Goal: Information Seeking & Learning: Compare options

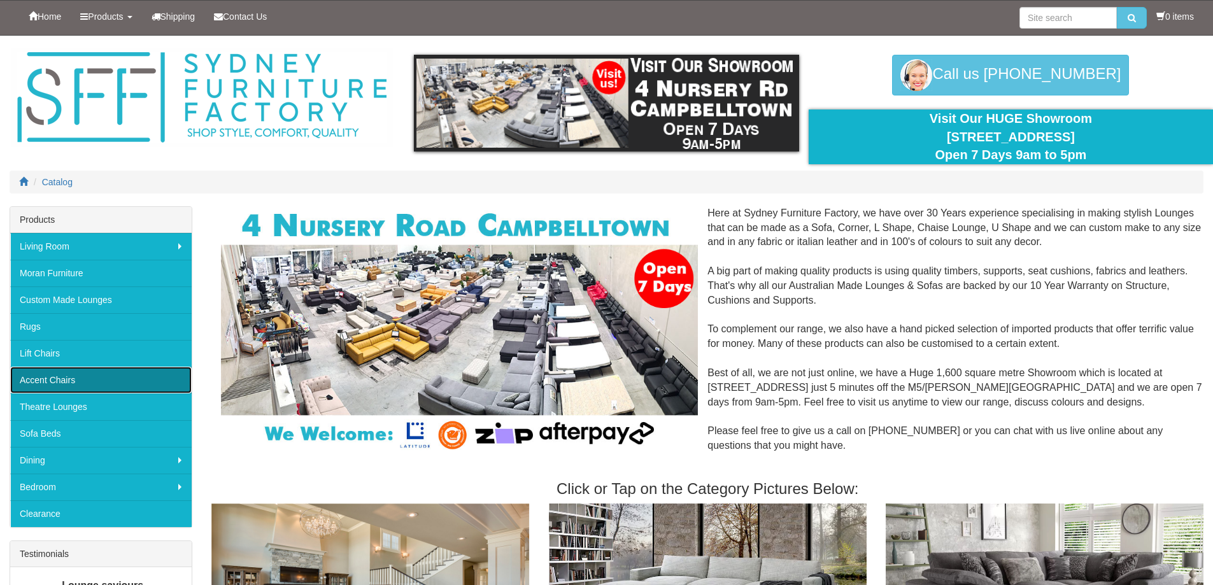
click at [77, 382] on link "Accent Chairs" at bounding box center [101, 380] width 182 height 27
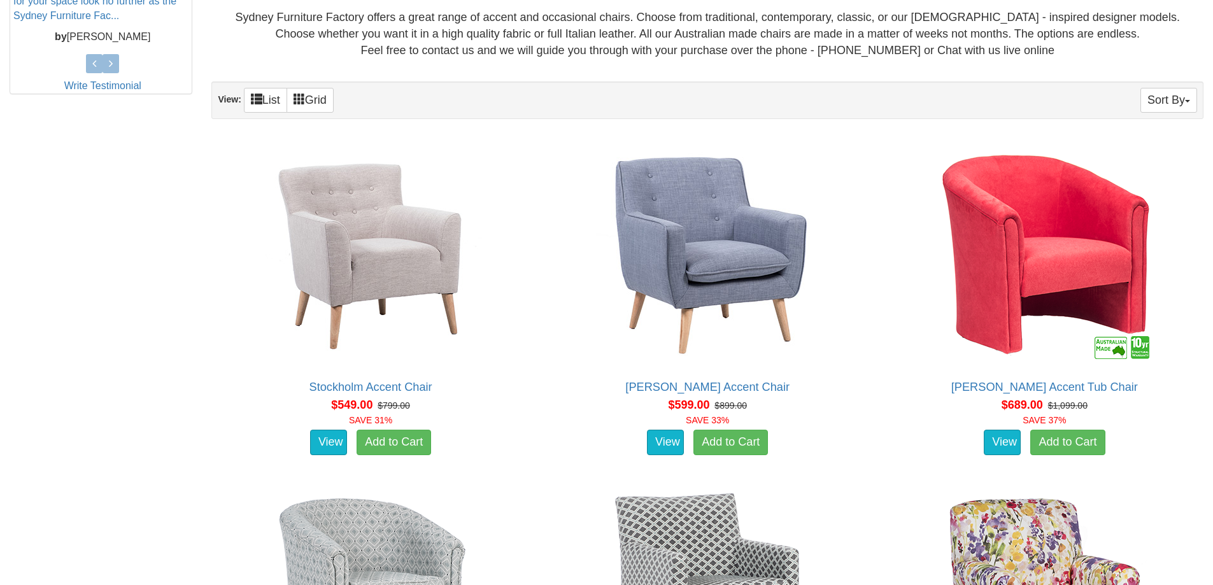
scroll to position [637, 0]
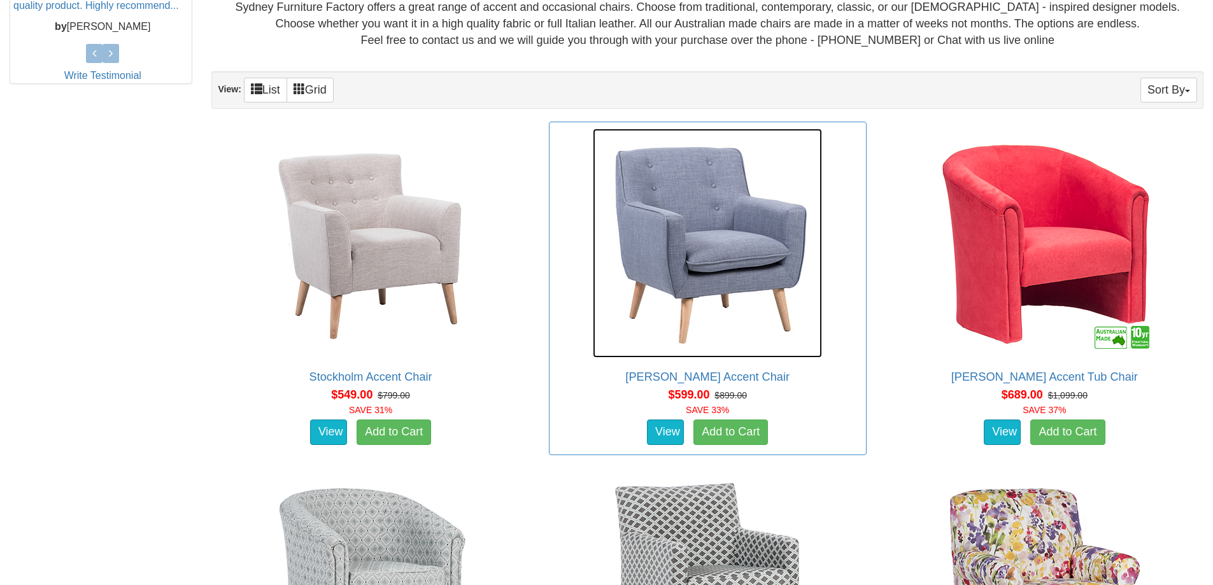
click at [721, 260] on img at bounding box center [707, 243] width 229 height 229
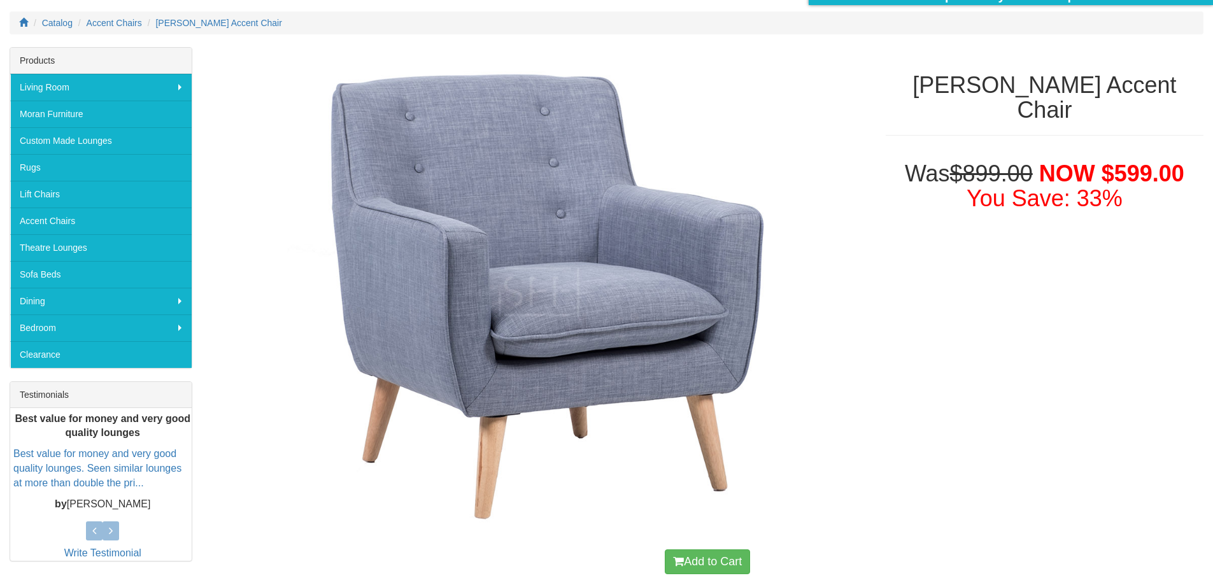
scroll to position [255, 0]
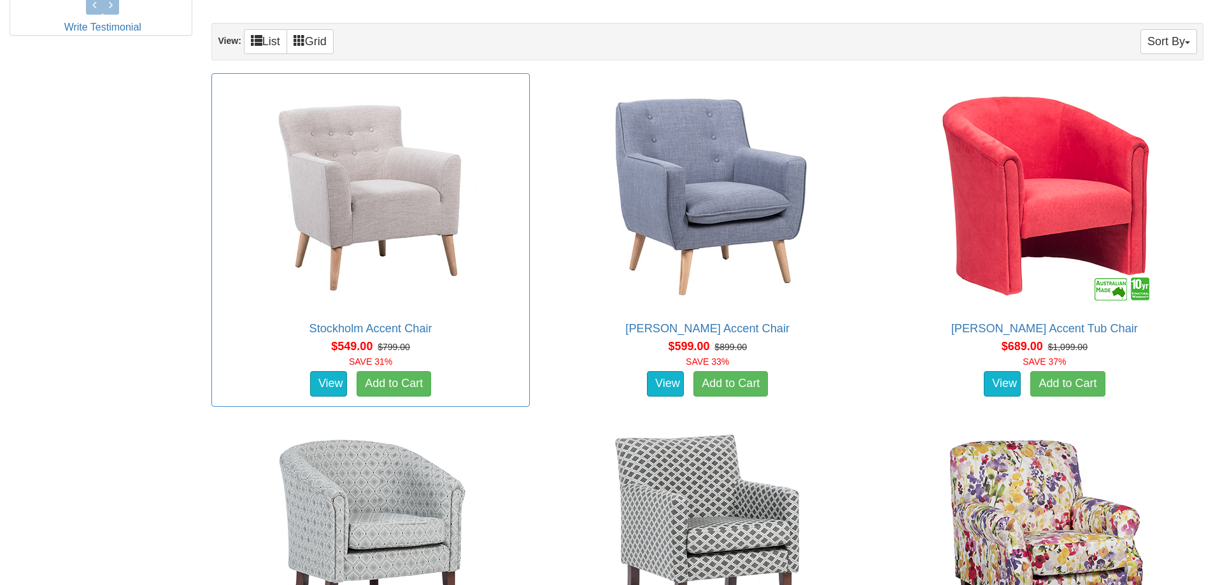
scroll to position [892, 0]
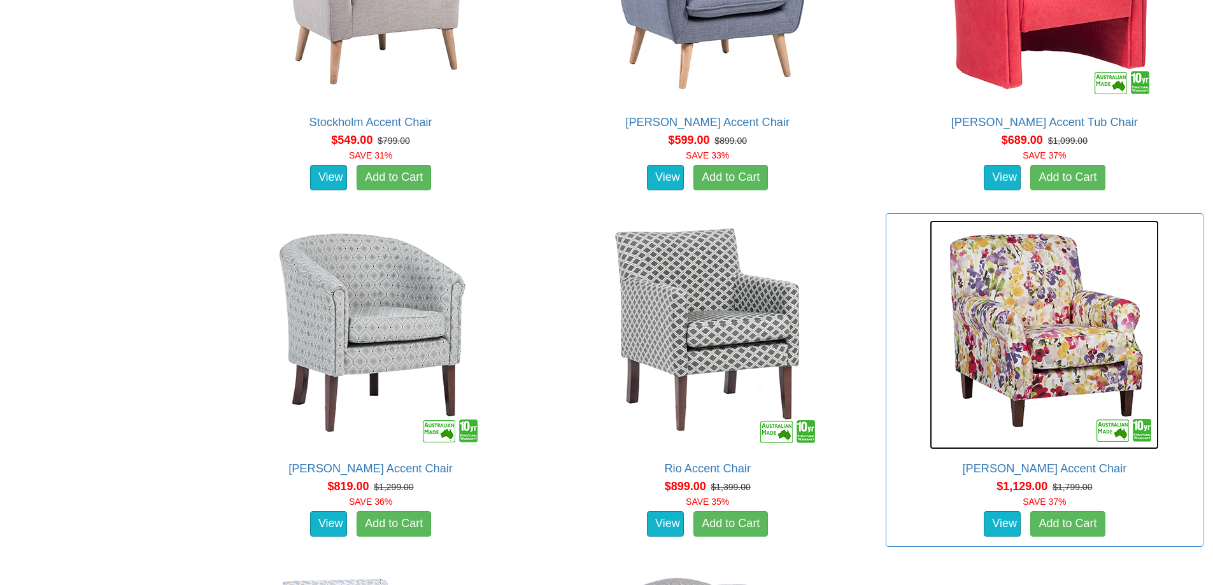
click at [1063, 350] on img at bounding box center [1044, 334] width 229 height 229
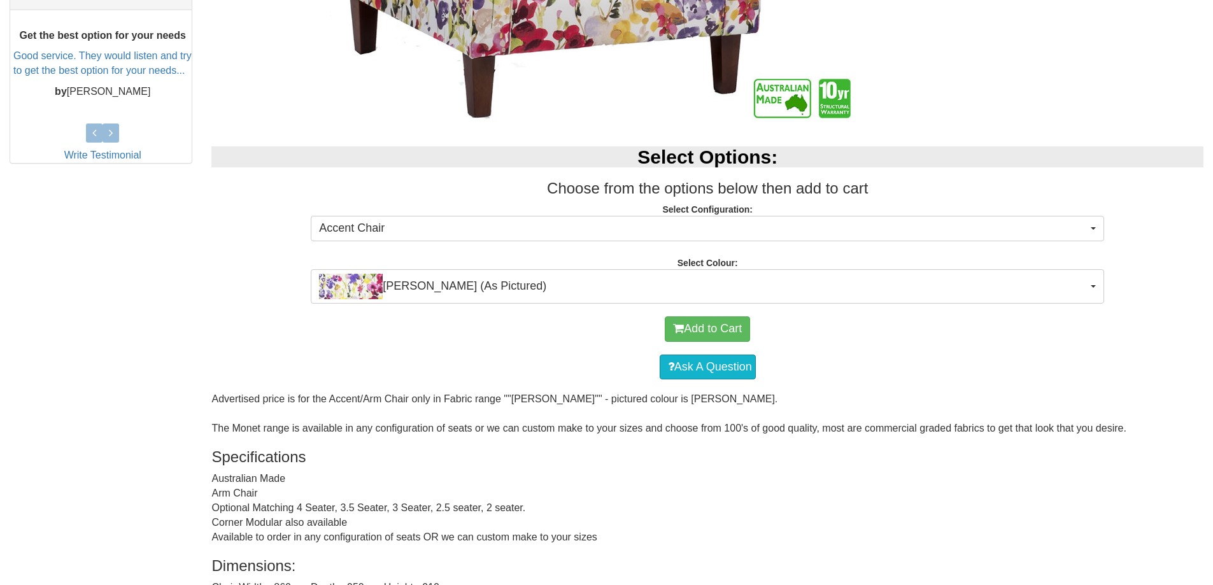
scroll to position [510, 0]
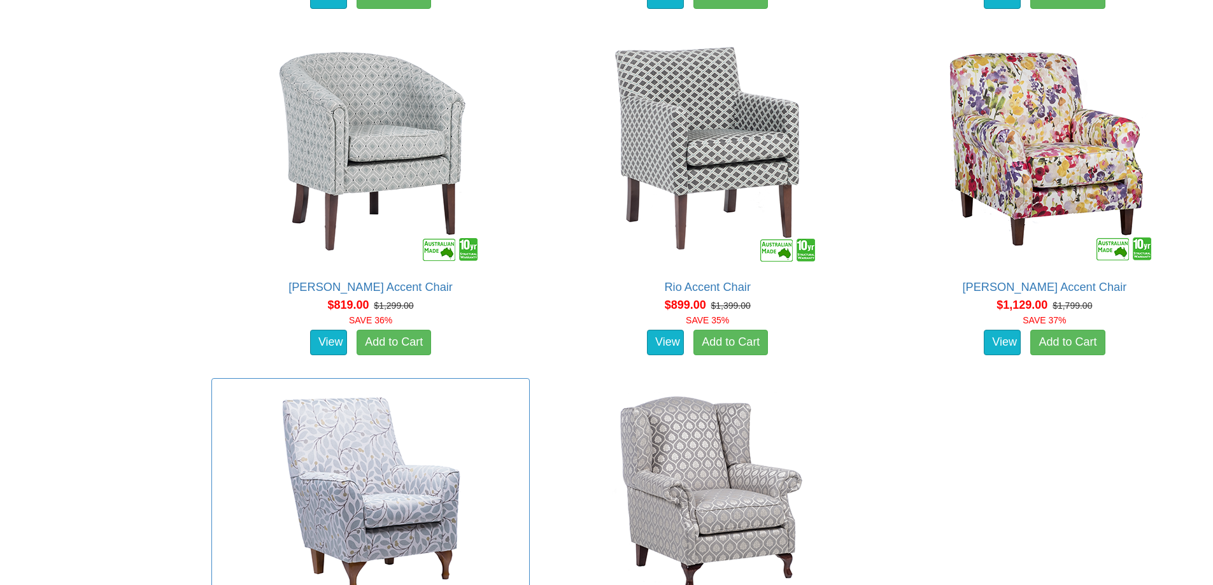
scroll to position [892, 0]
